Goal: Information Seeking & Learning: Understand process/instructions

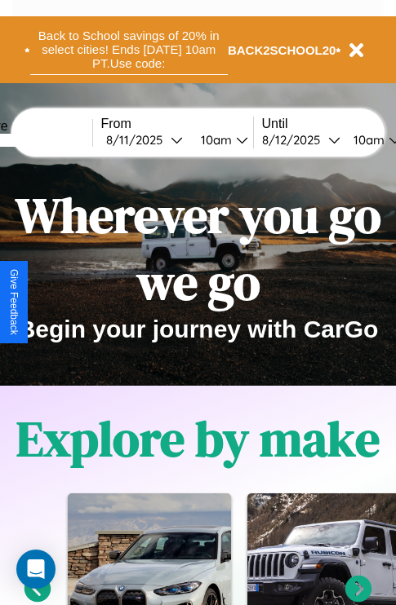
click at [128, 50] on button "Back to School savings of 20% in select cities! Ends [DATE] 10am PT. Use code:" at bounding box center [128, 49] width 197 height 51
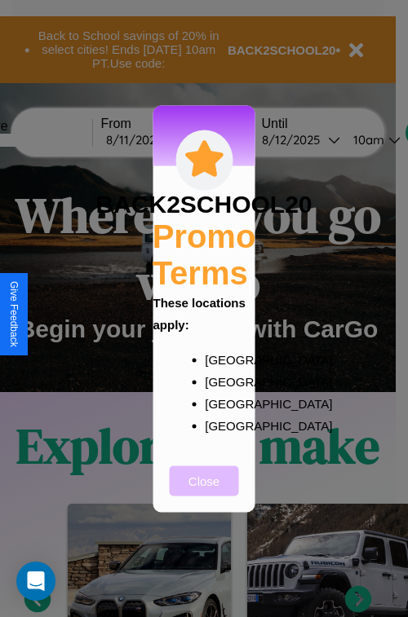
click at [204, 492] on button "Close" at bounding box center [204, 481] width 69 height 30
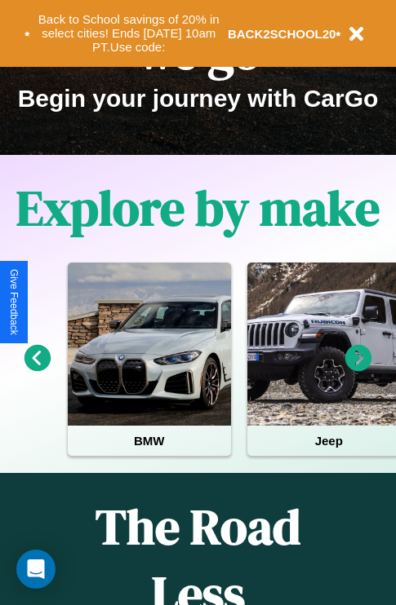
scroll to position [251, 0]
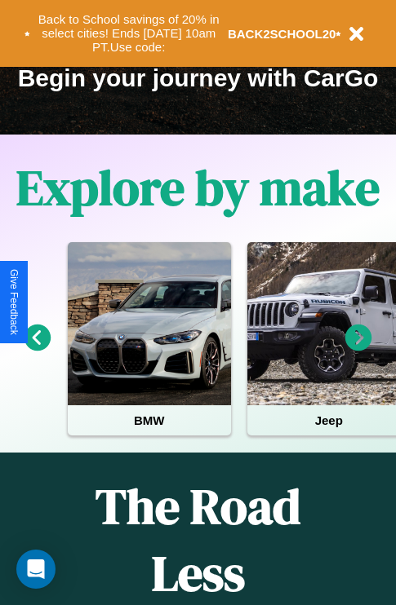
click at [358, 349] on icon at bounding box center [358, 338] width 27 height 27
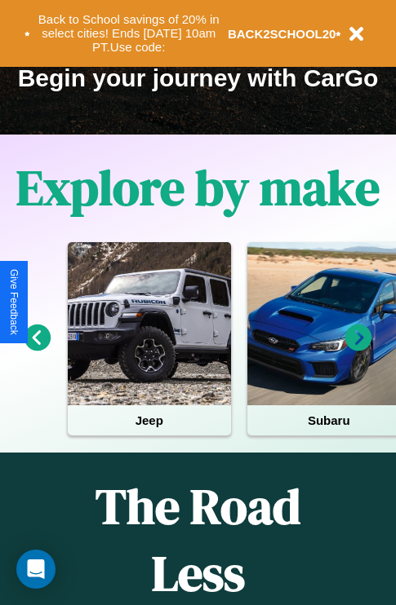
click at [358, 349] on icon at bounding box center [358, 338] width 27 height 27
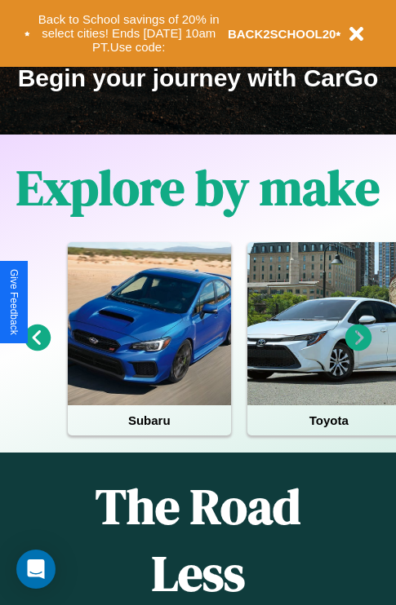
click at [358, 349] on icon at bounding box center [358, 338] width 27 height 27
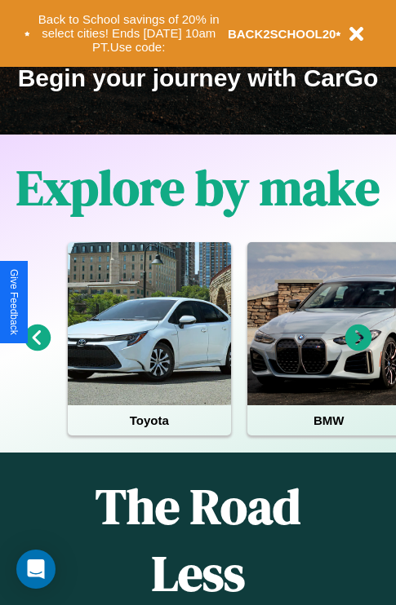
click at [358, 349] on icon at bounding box center [358, 338] width 27 height 27
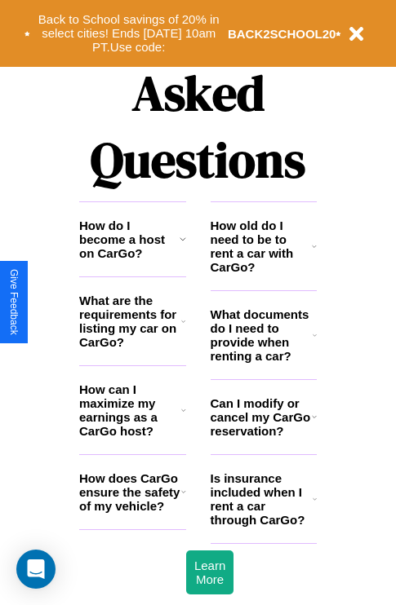
scroll to position [1976, 0]
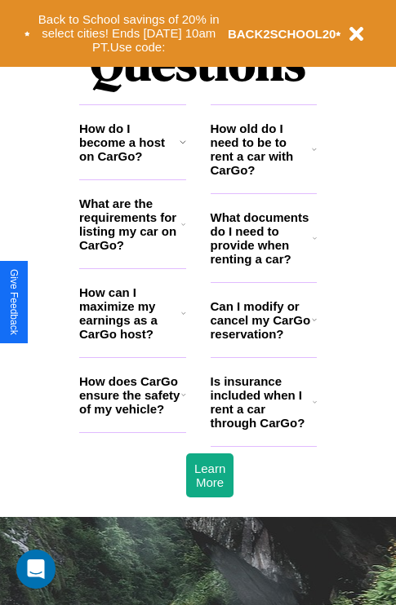
click at [263, 264] on h3 "What documents do I need to provide when renting a car?" at bounding box center [261, 237] width 103 height 55
click at [132, 250] on h3 "What are the requirements for listing my car on CarGo?" at bounding box center [130, 224] width 102 height 55
click at [183, 401] on icon at bounding box center [183, 394] width 5 height 13
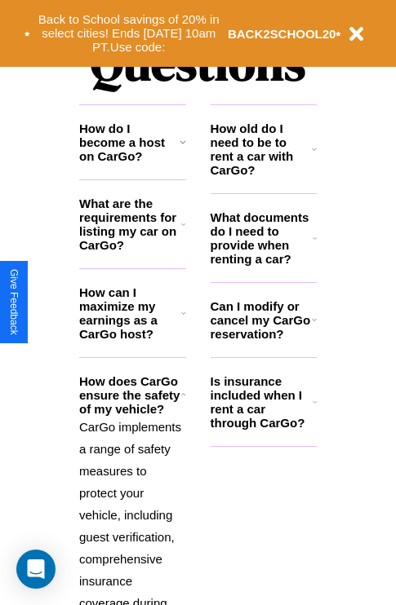
click at [263, 264] on h3 "What documents do I need to provide when renting a car?" at bounding box center [261, 237] width 103 height 55
click at [263, 341] on h3 "Can I modify or cancel my CarGo reservation?" at bounding box center [260, 320] width 101 height 42
click at [263, 264] on h3 "What documents do I need to provide when renting a car?" at bounding box center [261, 237] width 103 height 55
